Goal: Information Seeking & Learning: Find specific fact

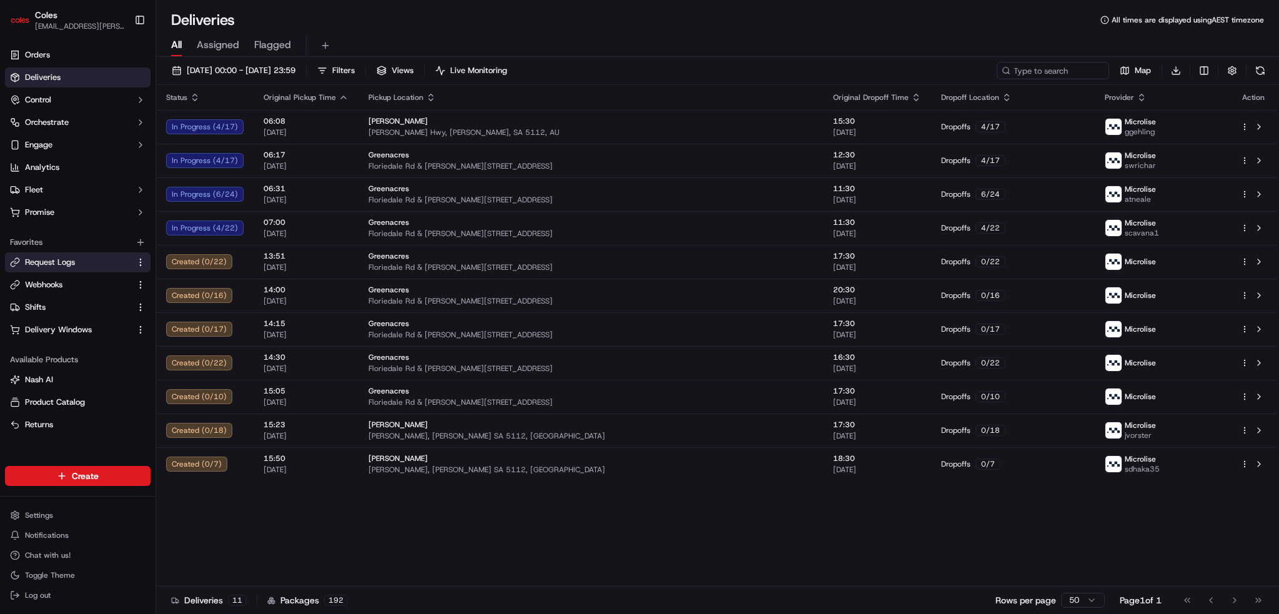
click at [70, 264] on span "Request Logs" at bounding box center [50, 262] width 50 height 11
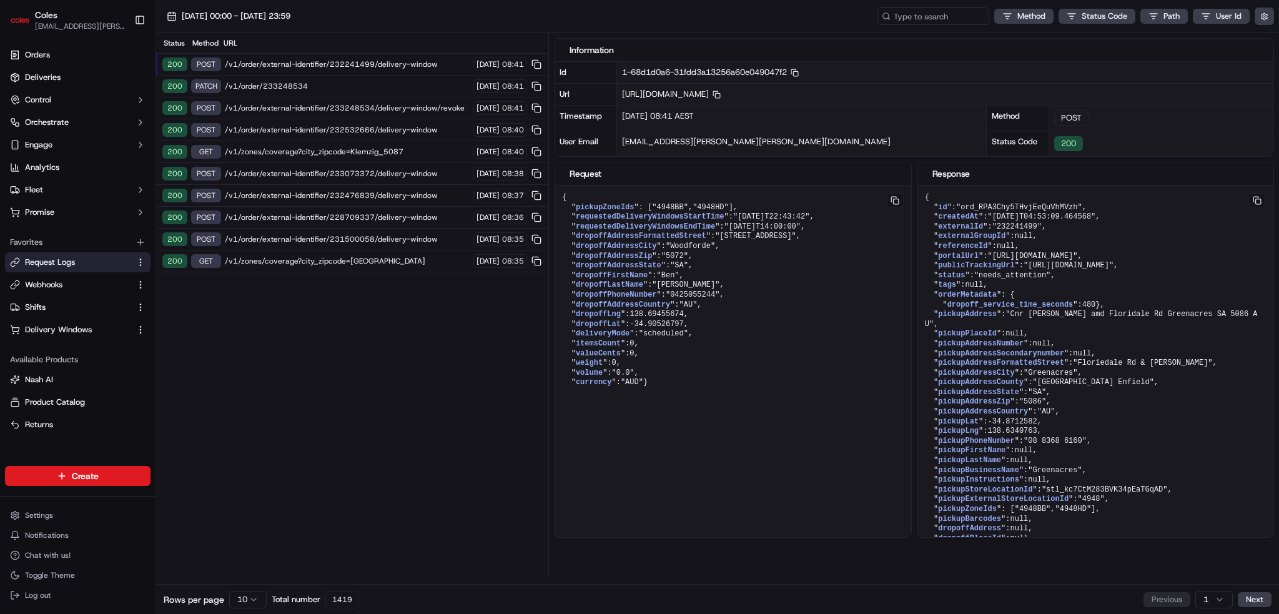
click at [305, 82] on span "/v1/order/233248534" at bounding box center [347, 86] width 245 height 10
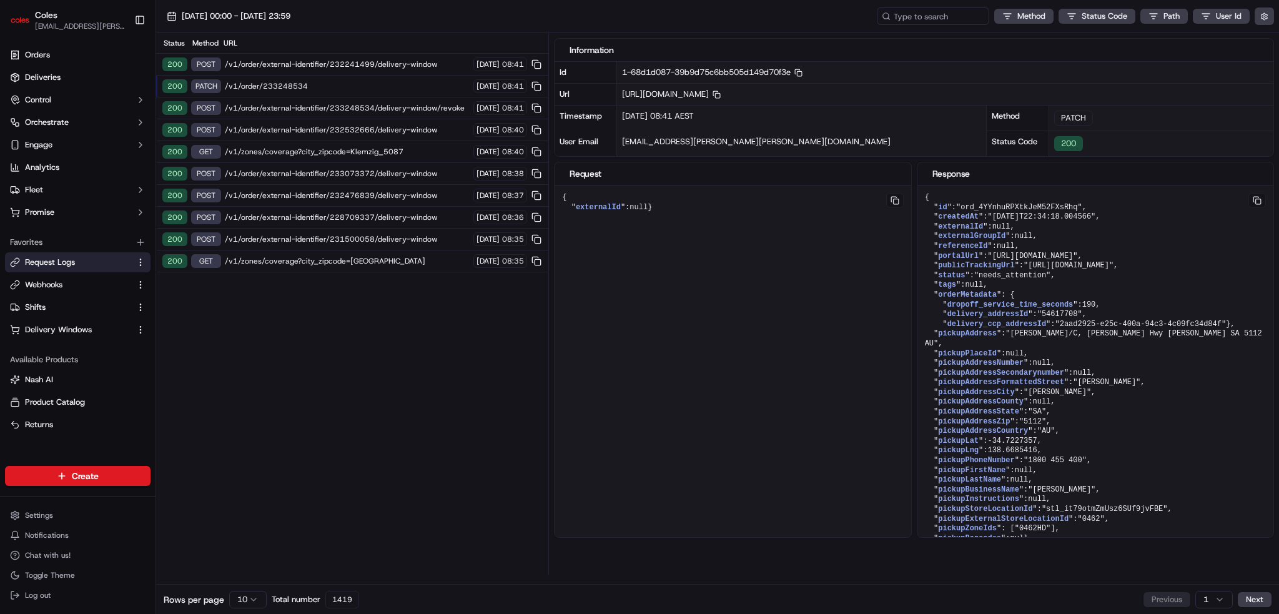
click at [353, 58] on div "200 POST /v1/order/external-identifier/232241499/delivery-window [DATE] 08:41" at bounding box center [352, 65] width 392 height 22
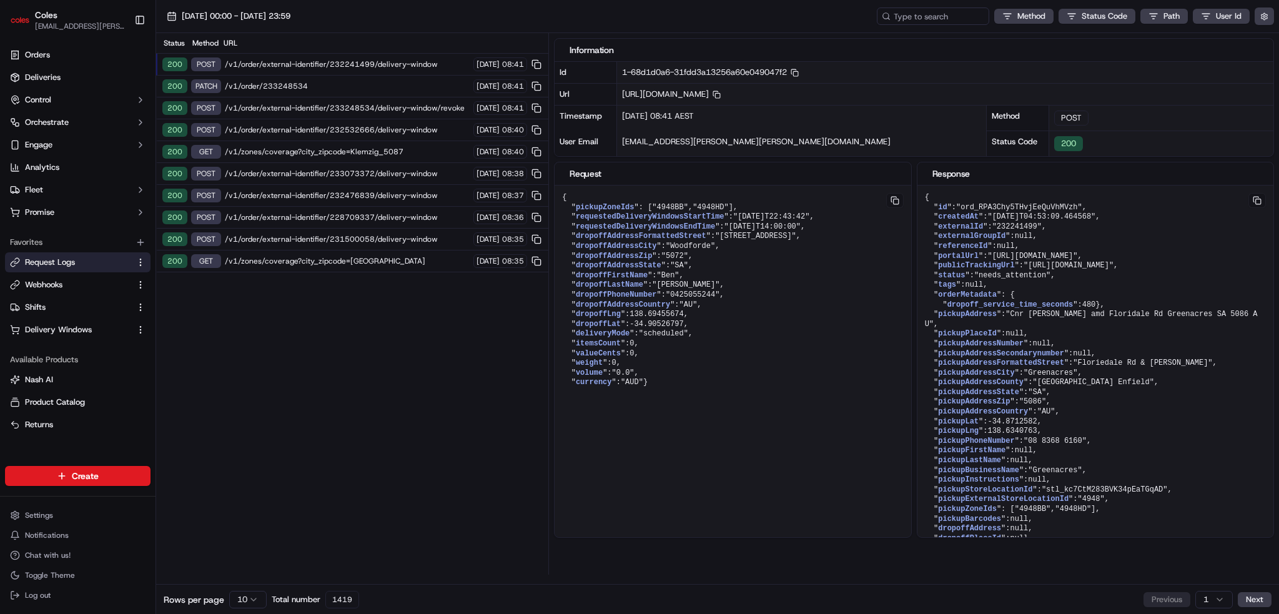
click at [350, 65] on span "/v1/order/external-identifier/232241499/delivery-window" at bounding box center [347, 64] width 245 height 10
click at [688, 250] on span ""Woodforde"" at bounding box center [690, 246] width 49 height 9
click at [689, 250] on span ""Woodforde"" at bounding box center [690, 246] width 49 height 9
copy span "Woodforde"
click at [953, 18] on input at bounding box center [914, 15] width 150 height 17
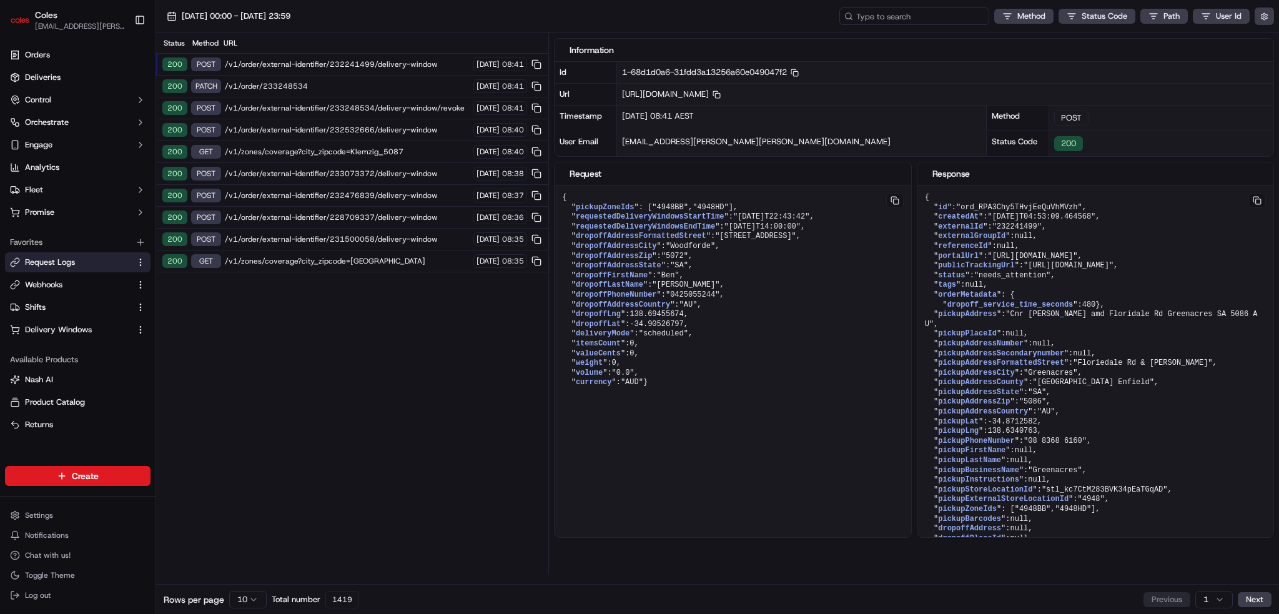
paste input "Woodforde"
type input "Woodforde"
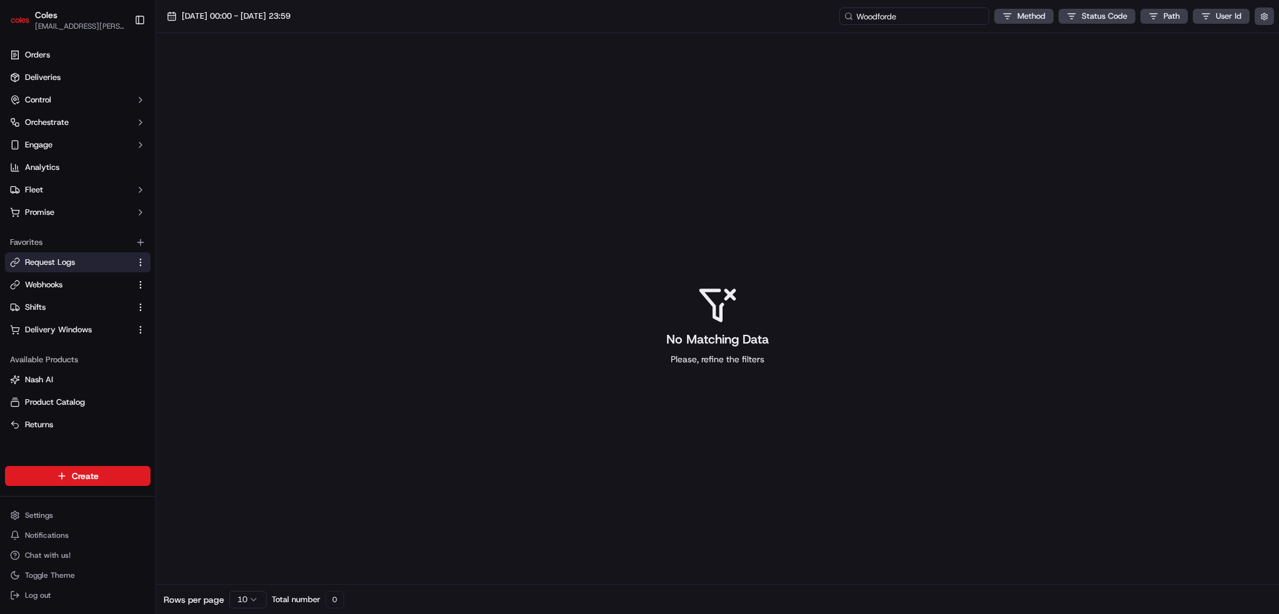
click at [965, 22] on input "Woodforde" at bounding box center [914, 15] width 150 height 17
type input "Woodford"
drag, startPoint x: 800, startPoint y: 14, endPoint x: 754, endPoint y: 12, distance: 45.6
click at [754, 12] on div "[DATE] 00:00 - [DATE] 23:59 Woodford Method Status Code Path User Id" at bounding box center [717, 16] width 1122 height 33
click at [739, 12] on div "[DATE] 00:00 - [DATE] 23:59 Method Status Code Path User Id" at bounding box center [717, 16] width 1122 height 33
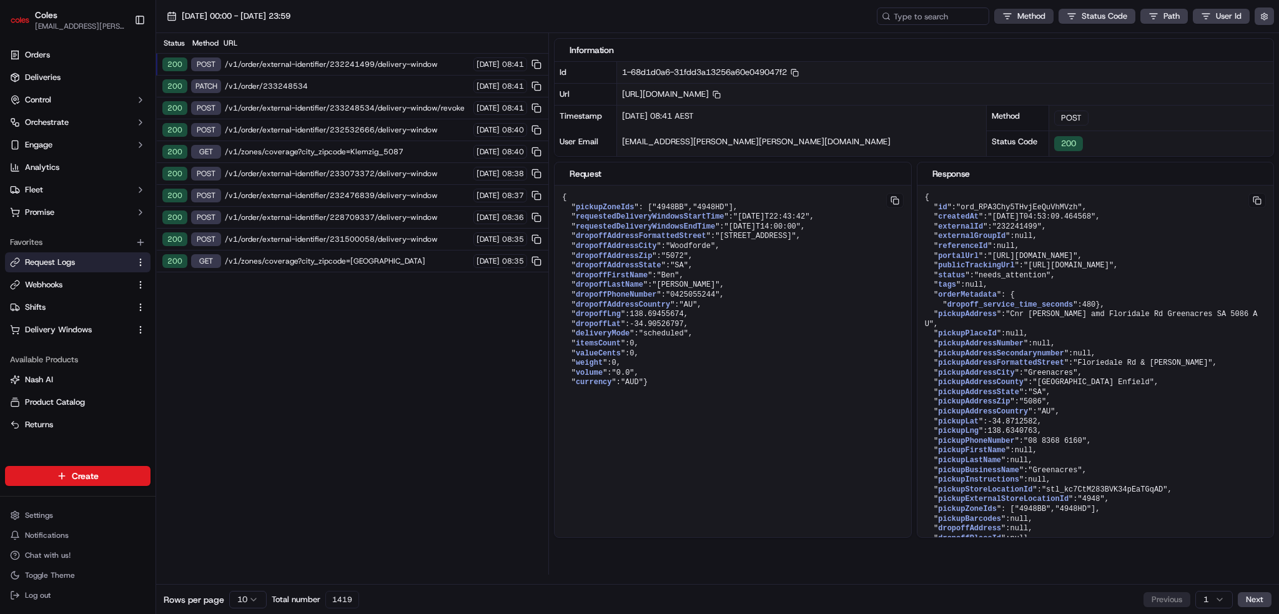
click at [1023, 15] on html "Coles [EMAIL_ADDRESS][PERSON_NAME][PERSON_NAME][DOMAIN_NAME] Toggle Sidebar Ord…" at bounding box center [639, 307] width 1279 height 614
click at [999, 34] on div "919" at bounding box center [1005, 38] width 29 height 14
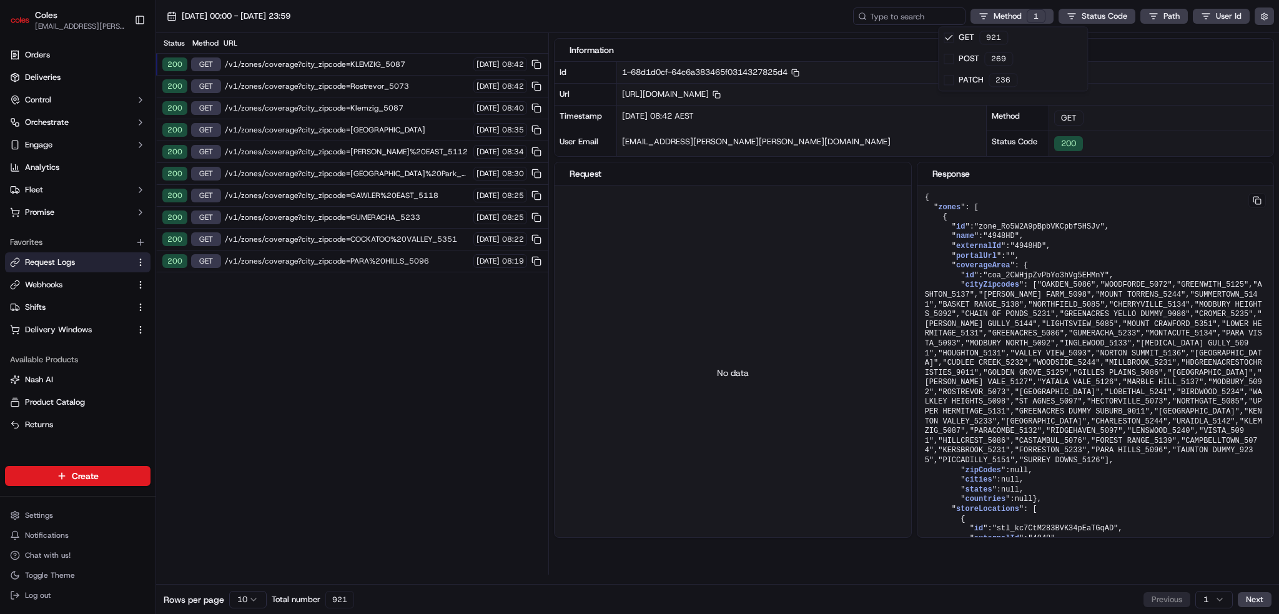
click at [262, 597] on html "Coles [EMAIL_ADDRESS][PERSON_NAME][PERSON_NAME][DOMAIN_NAME] Toggle Sidebar Ord…" at bounding box center [639, 307] width 1279 height 614
click at [255, 599] on html "Coles [EMAIL_ADDRESS][PERSON_NAME][PERSON_NAME][DOMAIN_NAME] Toggle Sidebar Ord…" at bounding box center [639, 307] width 1279 height 614
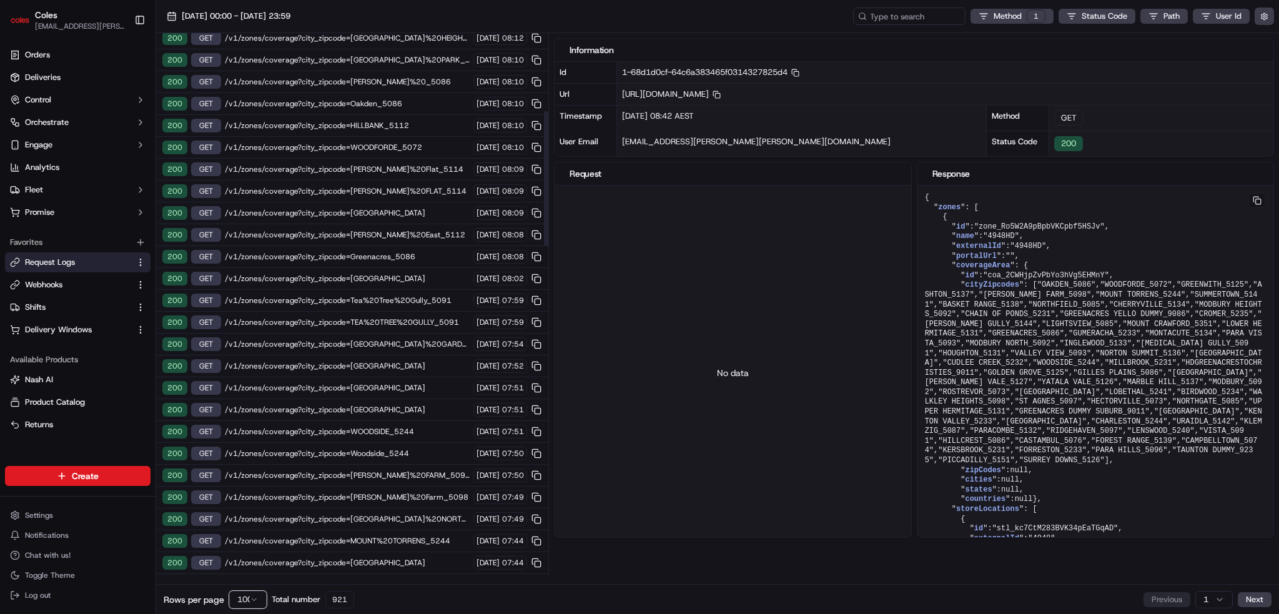
scroll to position [312, 0]
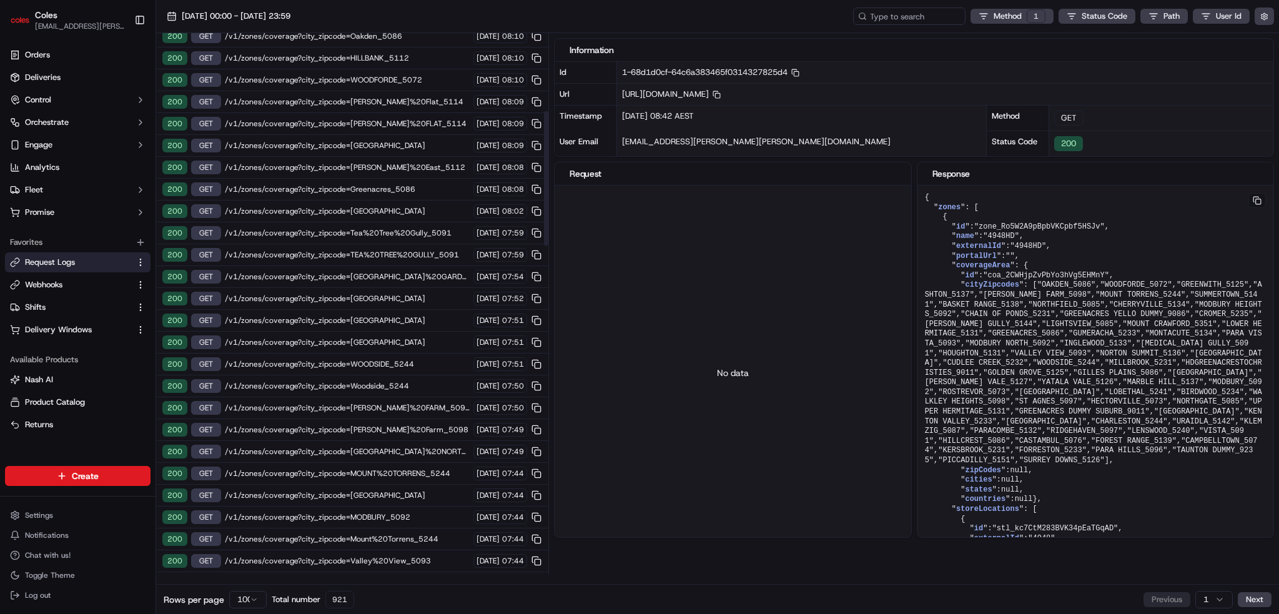
click at [422, 359] on span "/v1/zones/coverage?city_zipcode=WOODSIDE_5244" at bounding box center [347, 364] width 245 height 10
click at [415, 381] on span "/v1/zones/coverage?city_zipcode=Woodside_5244" at bounding box center [347, 386] width 245 height 10
click at [418, 359] on span "/v1/zones/coverage?city_zipcode=WOODSIDE_5244" at bounding box center [347, 364] width 245 height 10
click at [415, 381] on span "/v1/zones/coverage?city_zipcode=Woodside_5244" at bounding box center [347, 386] width 245 height 10
click at [425, 359] on span "/v1/zones/coverage?city_zipcode=WOODSIDE_5244" at bounding box center [347, 364] width 245 height 10
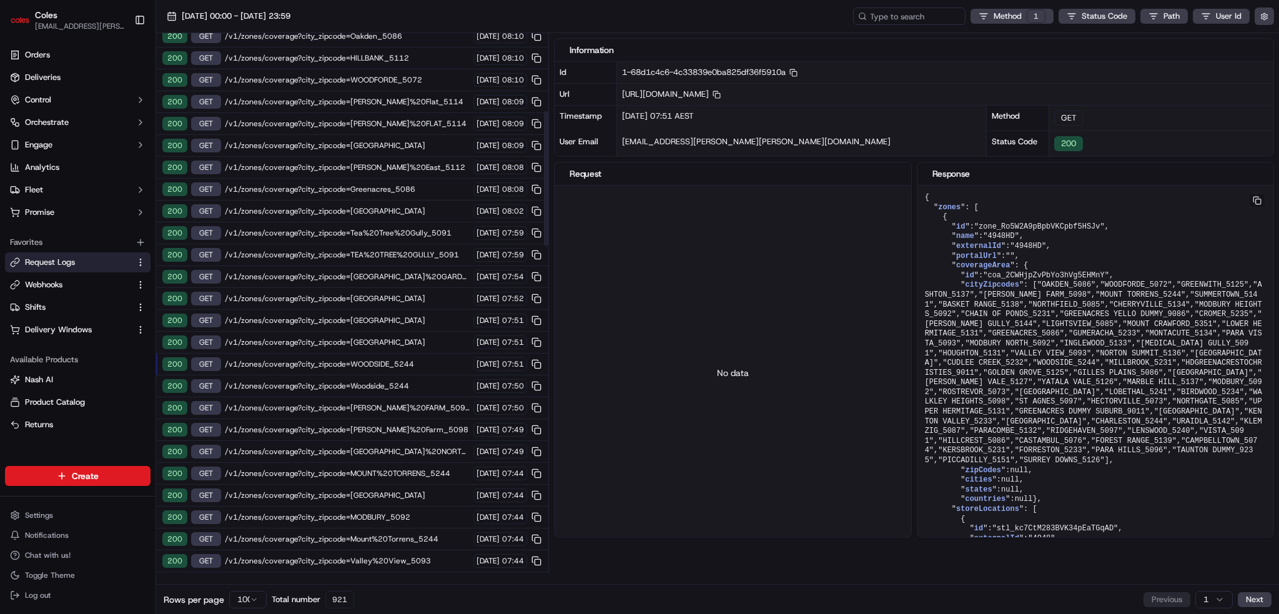
click at [419, 381] on span "/v1/zones/coverage?city_zipcode=Woodside_5244" at bounding box center [347, 386] width 245 height 10
click at [422, 359] on span "/v1/zones/coverage?city_zipcode=WOODSIDE_5244" at bounding box center [347, 364] width 245 height 10
click at [418, 381] on span "/v1/zones/coverage?city_zipcode=Woodside_5244" at bounding box center [347, 386] width 245 height 10
click at [422, 359] on span "/v1/zones/coverage?city_zipcode=WOODSIDE_5244" at bounding box center [347, 364] width 245 height 10
click at [420, 381] on span "/v1/zones/coverage?city_zipcode=Woodside_5244" at bounding box center [347, 386] width 245 height 10
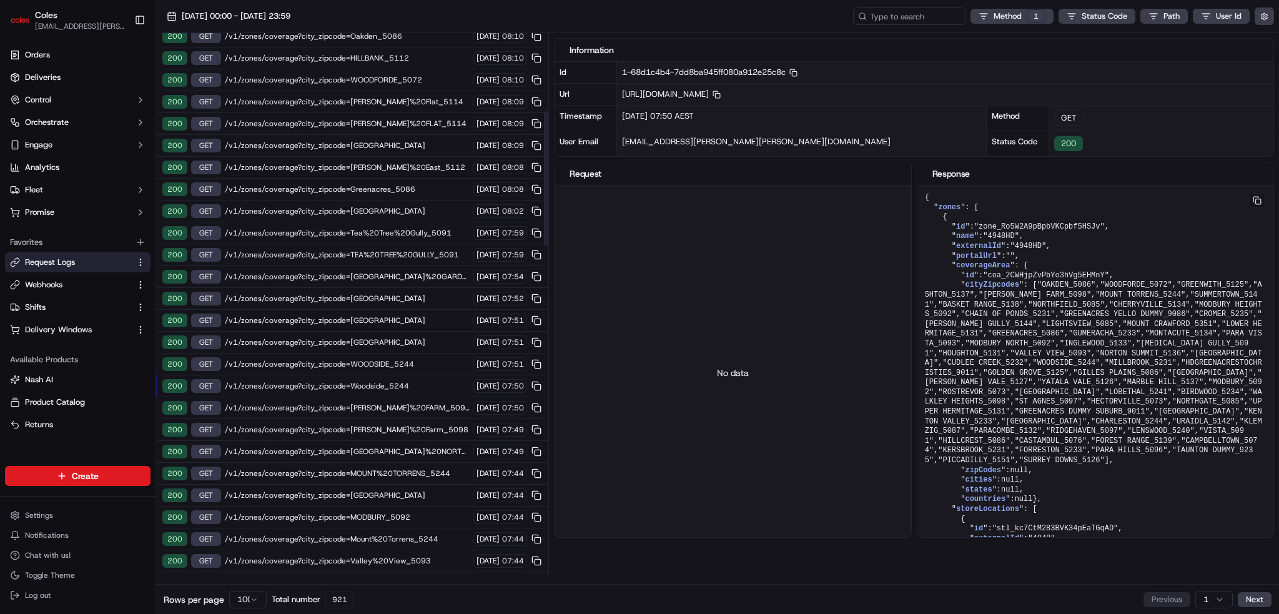
click at [426, 359] on span "/v1/zones/coverage?city_zipcode=WOODSIDE_5244" at bounding box center [347, 364] width 245 height 10
click at [422, 381] on span "/v1/zones/coverage?city_zipcode=Woodside_5244" at bounding box center [347, 386] width 245 height 10
click at [427, 359] on span "/v1/zones/coverage?city_zipcode=WOODSIDE_5244" at bounding box center [347, 364] width 245 height 10
click at [421, 381] on span "/v1/zones/coverage?city_zipcode=Woodside_5244" at bounding box center [347, 386] width 245 height 10
click at [416, 359] on span "/v1/zones/coverage?city_zipcode=WOODSIDE_5244" at bounding box center [347, 364] width 245 height 10
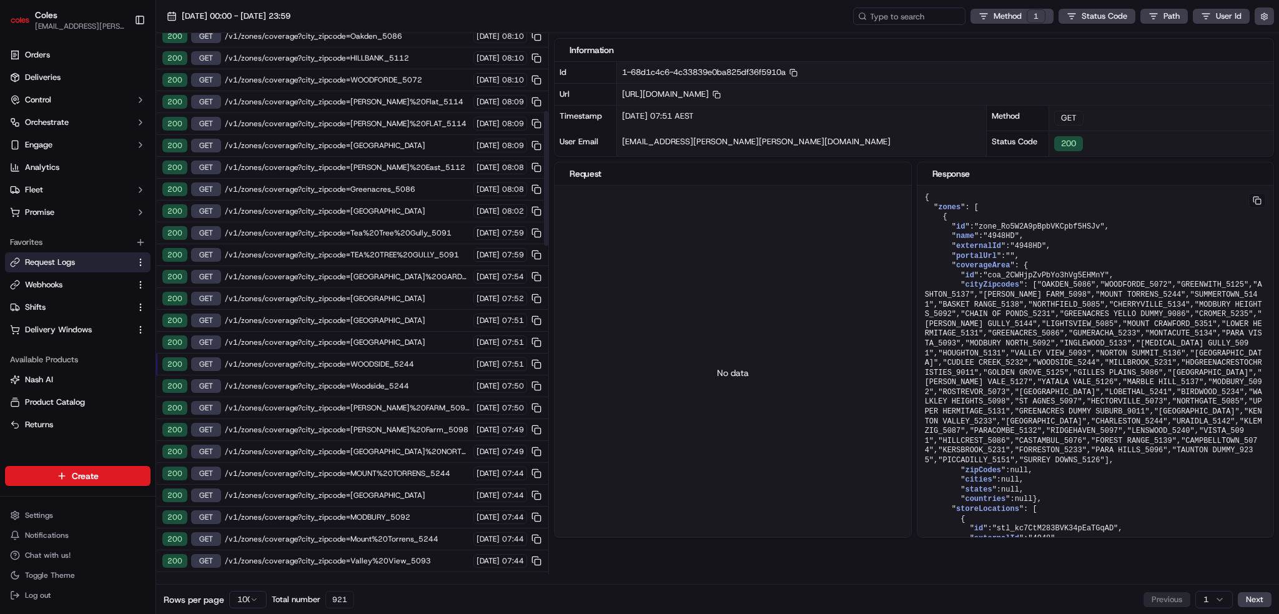
click at [413, 375] on div "200 GET /v1/zones/coverage?city_zipcode=Woodside_5244 [DATE] 07:50" at bounding box center [352, 386] width 392 height 22
click at [415, 359] on span "/v1/zones/coverage?city_zipcode=WOODSIDE_5244" at bounding box center [347, 364] width 245 height 10
click at [437, 206] on span "/v1/zones/coverage?city_zipcode=[GEOGRAPHIC_DATA]" at bounding box center [347, 211] width 245 height 10
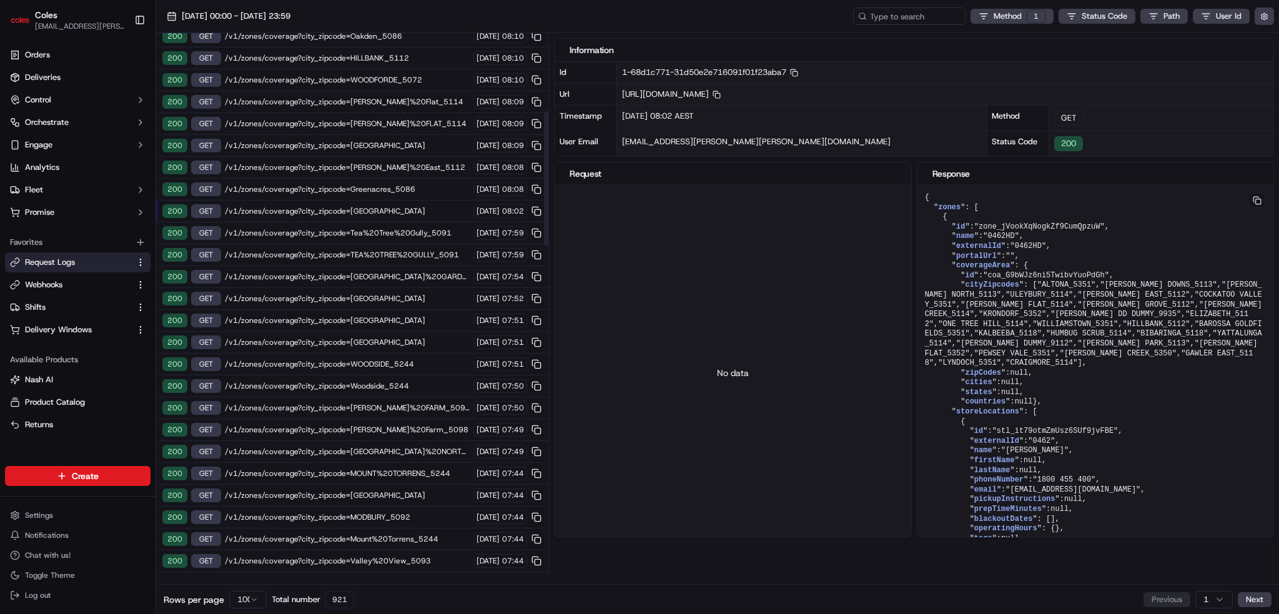
click at [423, 293] on span "/v1/zones/coverage?city_zipcode=[GEOGRAPHIC_DATA]" at bounding box center [347, 298] width 245 height 10
click at [421, 206] on span "/v1/zones/coverage?city_zipcode=[GEOGRAPHIC_DATA]" at bounding box center [347, 211] width 245 height 10
click at [417, 359] on span "/v1/zones/coverage?city_zipcode=WOODSIDE_5244" at bounding box center [347, 364] width 245 height 10
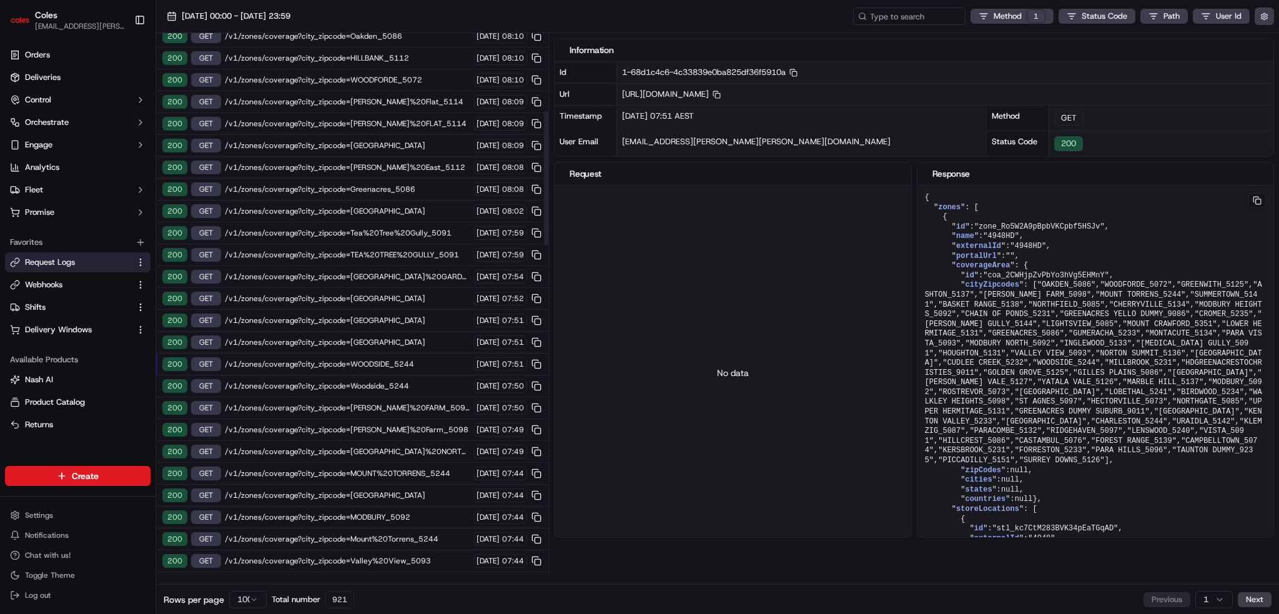
click at [418, 359] on span "/v1/zones/coverage?city_zipcode=WOODSIDE_5244" at bounding box center [347, 364] width 245 height 10
click at [418, 363] on div "200 GET /v1/zones/coverage?city_zipcode=WOODSIDE_5244 [DATE] 07:51" at bounding box center [352, 364] width 392 height 22
click at [418, 381] on span "/v1/zones/coverage?city_zipcode=Woodside_5244" at bounding box center [347, 386] width 245 height 10
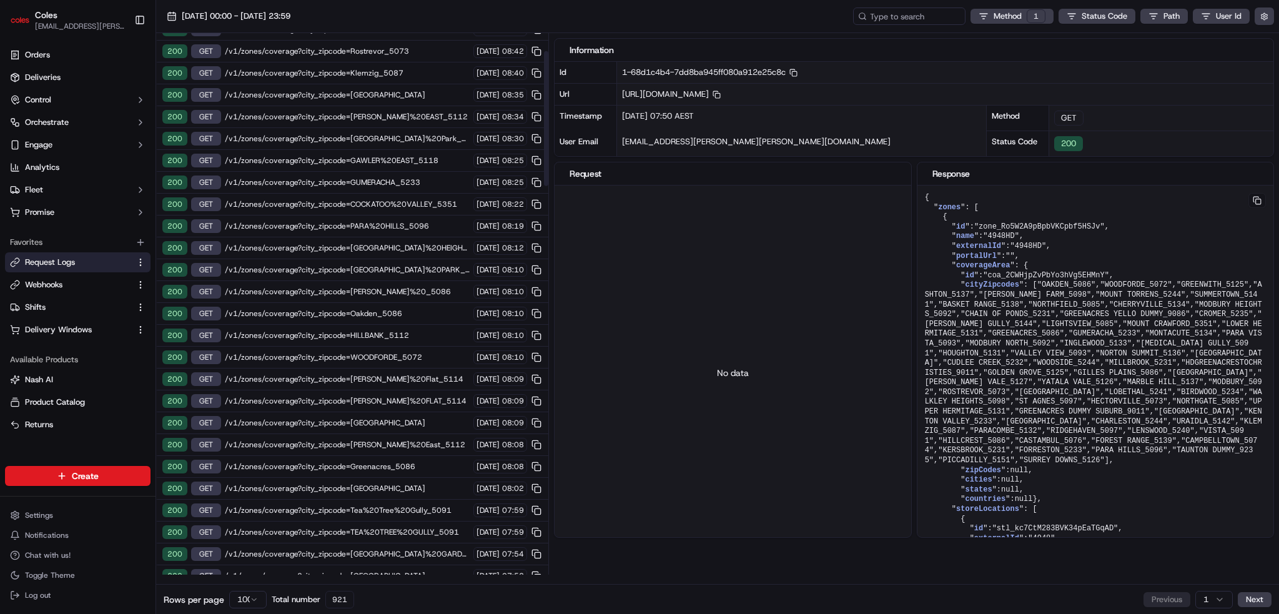
scroll to position [0, 0]
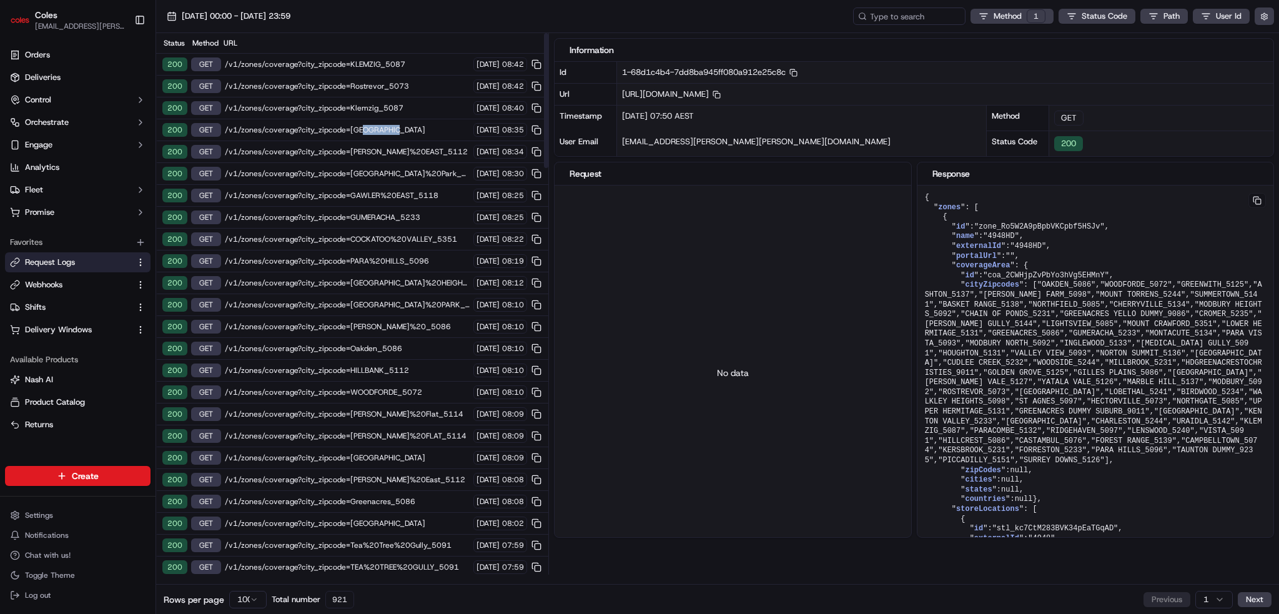
drag, startPoint x: 359, startPoint y: 126, endPoint x: 390, endPoint y: 128, distance: 31.3
click at [390, 128] on span "/v1/zones/coverage?city_zipcode=[GEOGRAPHIC_DATA]" at bounding box center [347, 130] width 245 height 10
